Goal: Information Seeking & Learning: Learn about a topic

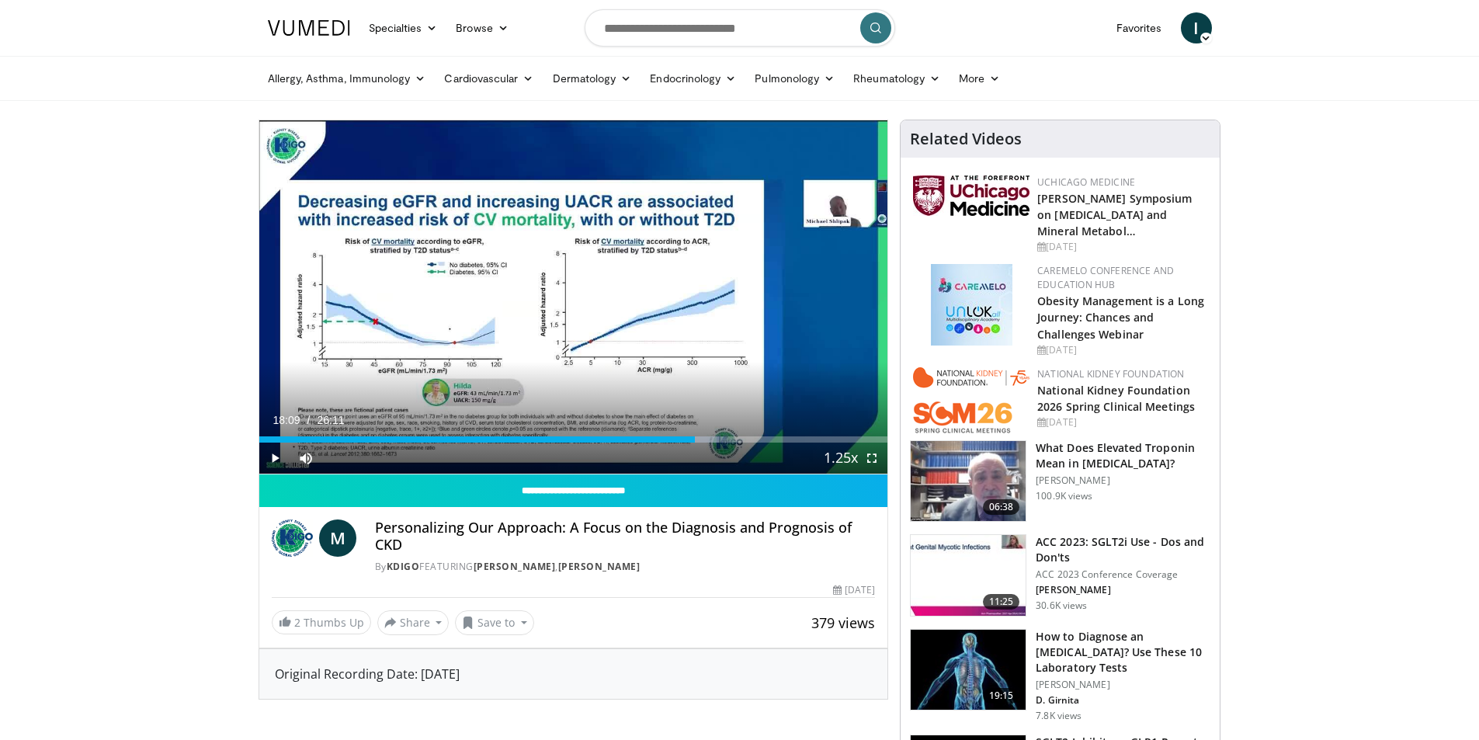
click at [274, 457] on span "Video Player" at bounding box center [274, 458] width 31 height 31
click at [276, 456] on span "Video Player" at bounding box center [274, 458] width 31 height 31
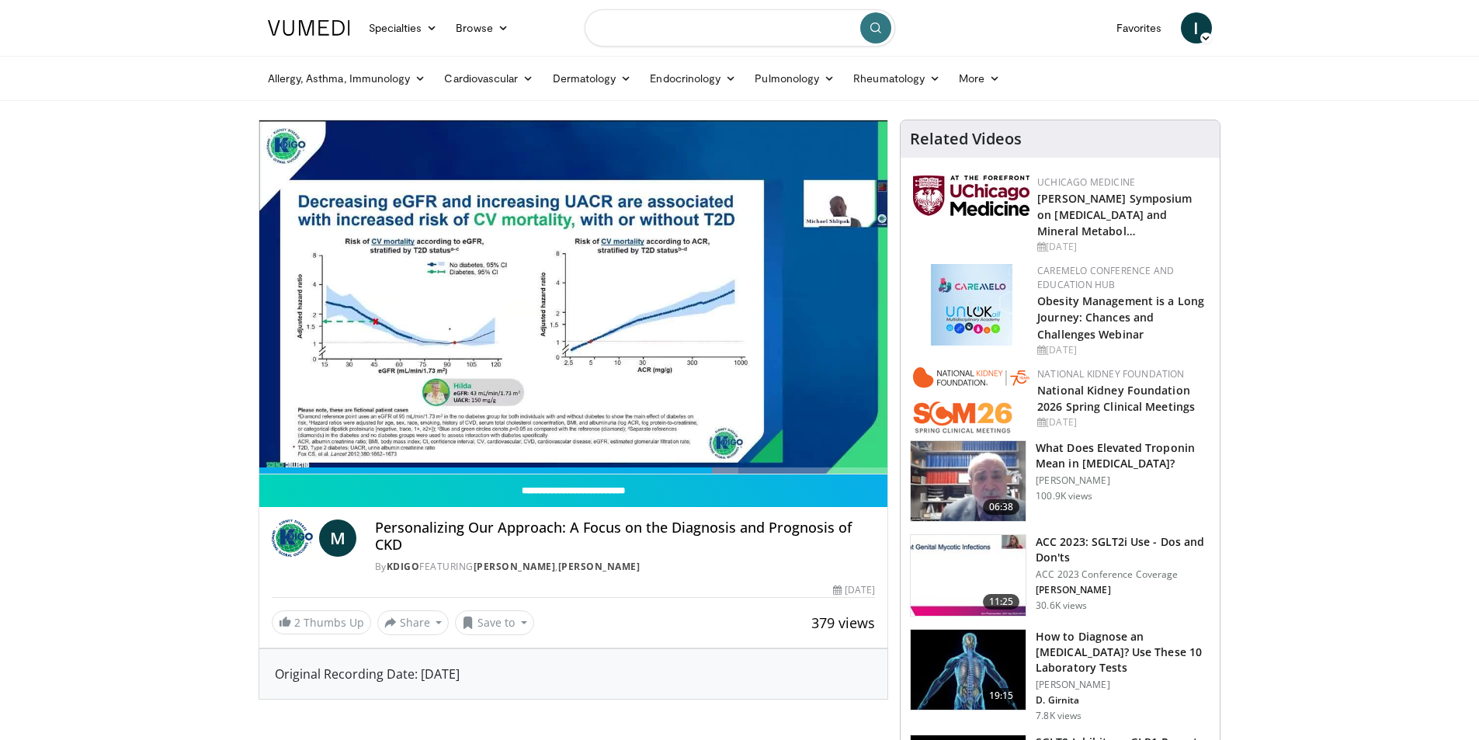
click at [625, 34] on input "Search topics, interventions" at bounding box center [740, 27] width 311 height 37
type input "**********"
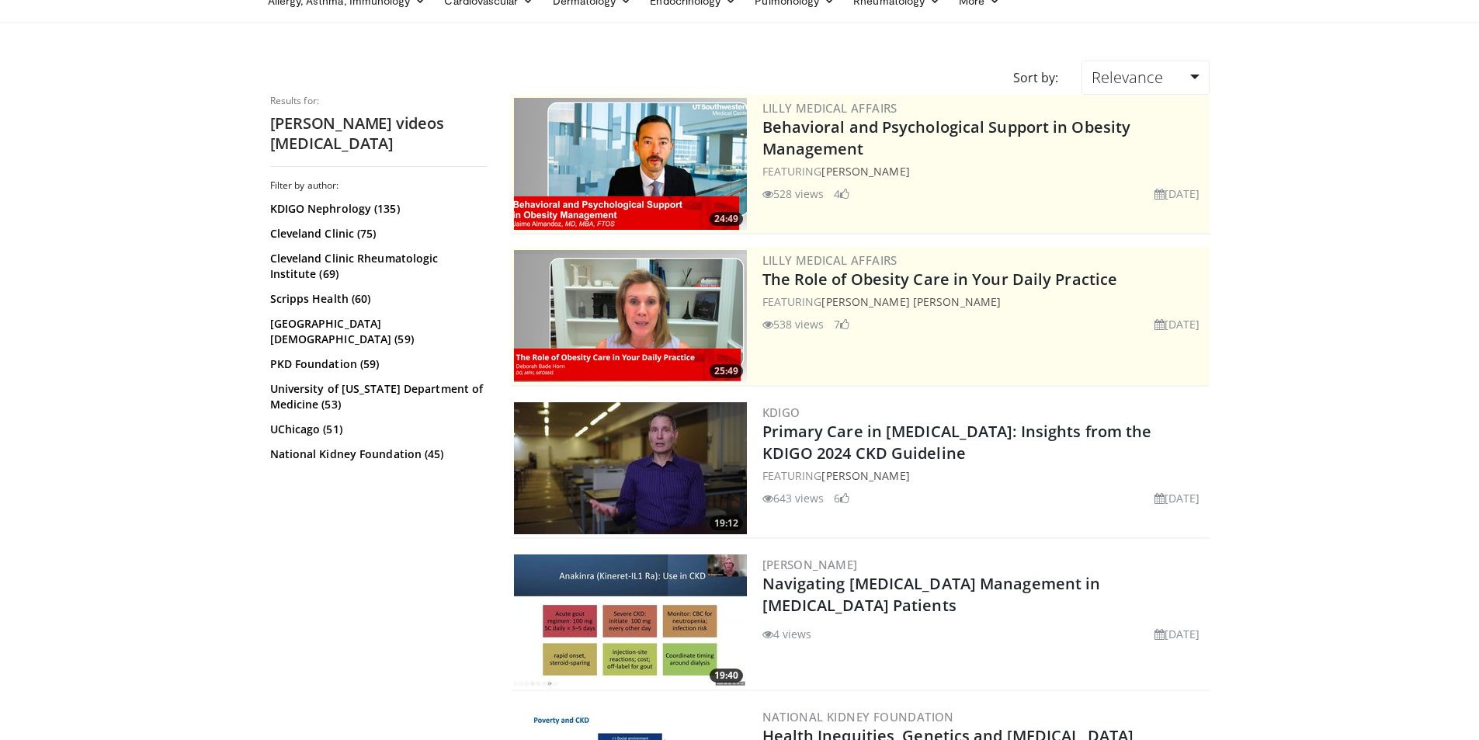
scroll to position [155, 0]
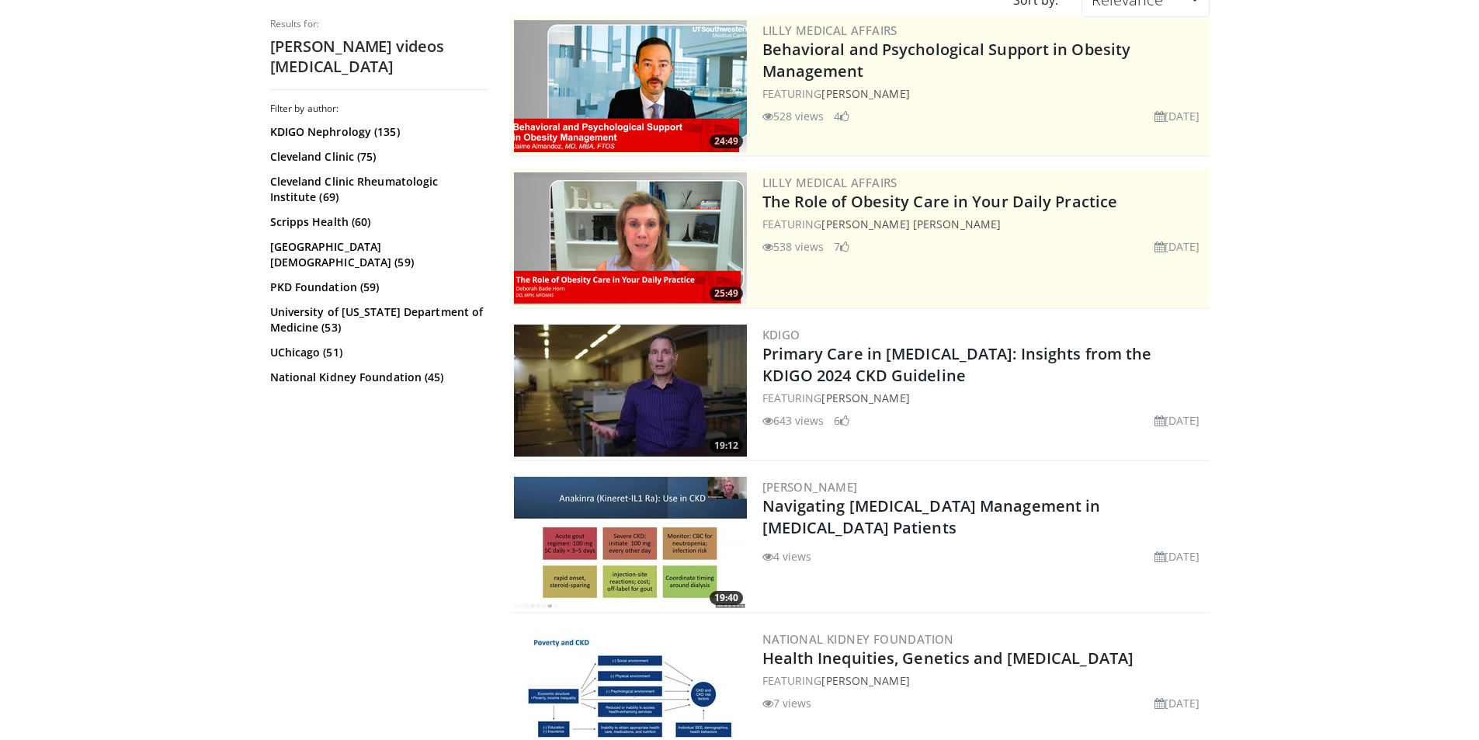
click at [682, 418] on img at bounding box center [630, 391] width 233 height 132
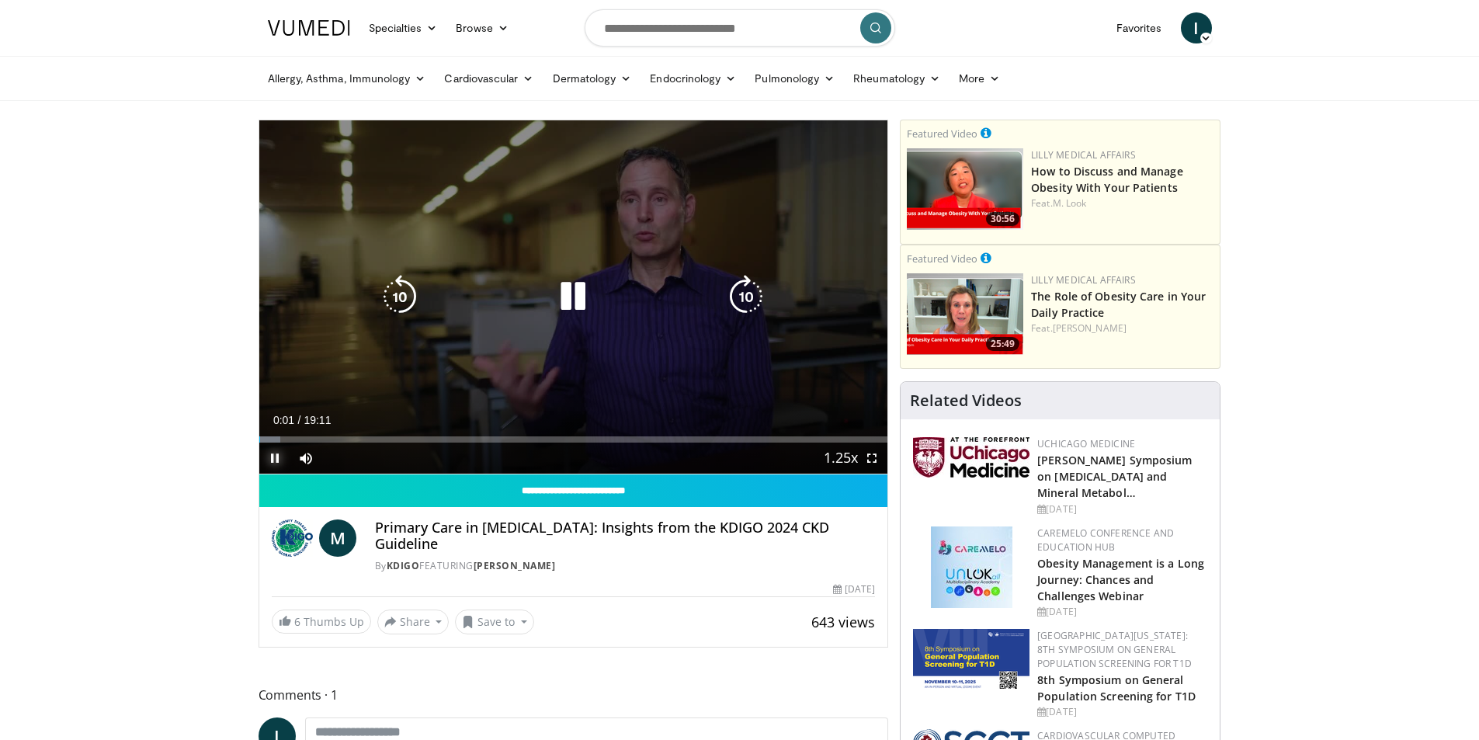
click at [272, 453] on span "Video Player" at bounding box center [274, 458] width 31 height 31
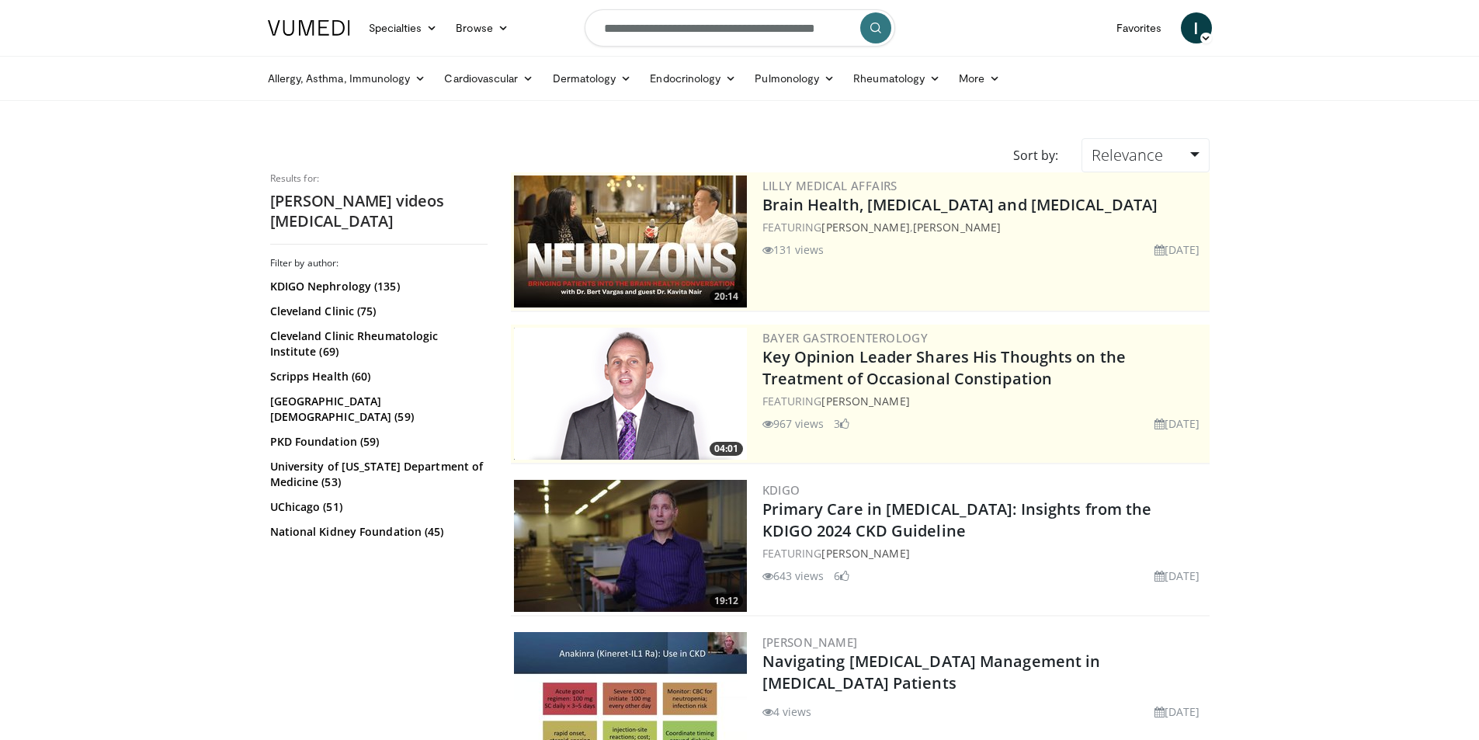
scroll to position [155, 0]
